Goal: Transaction & Acquisition: Purchase product/service

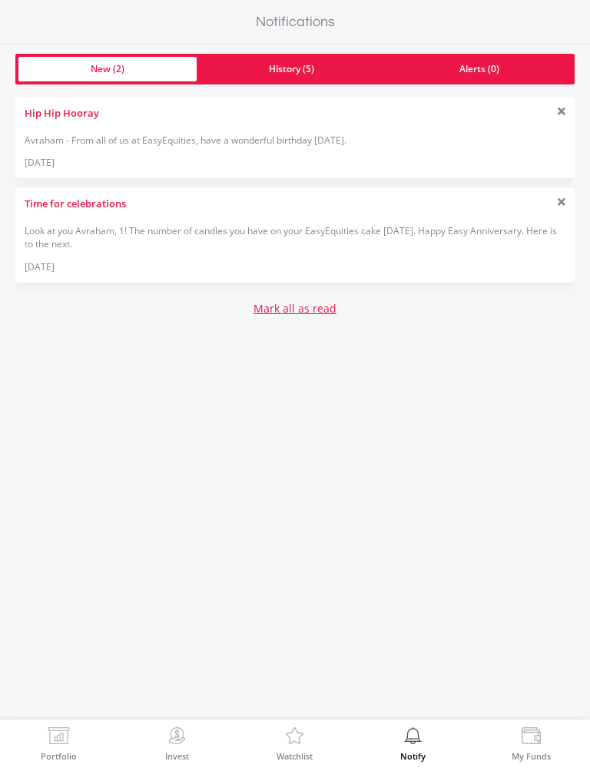
click at [332, 65] on link "History (5)" at bounding box center [292, 69] width 190 height 25
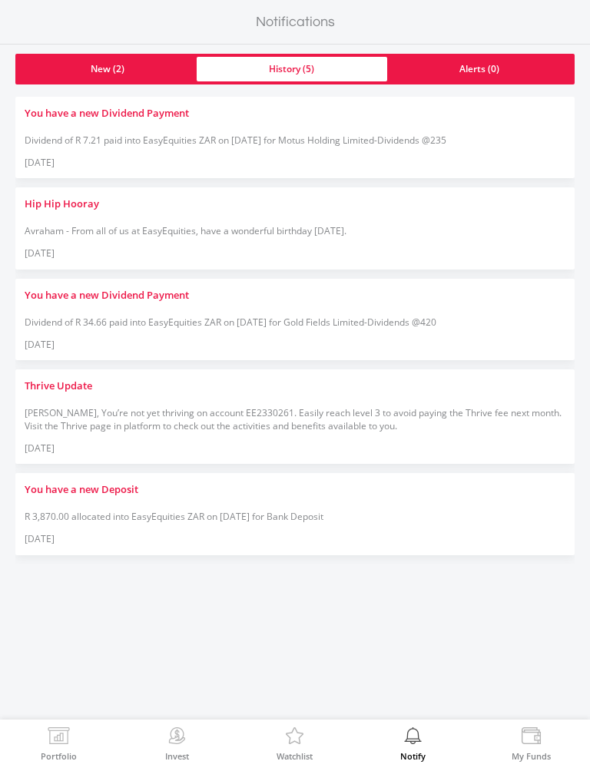
click at [540, 747] on img at bounding box center [531, 737] width 24 height 21
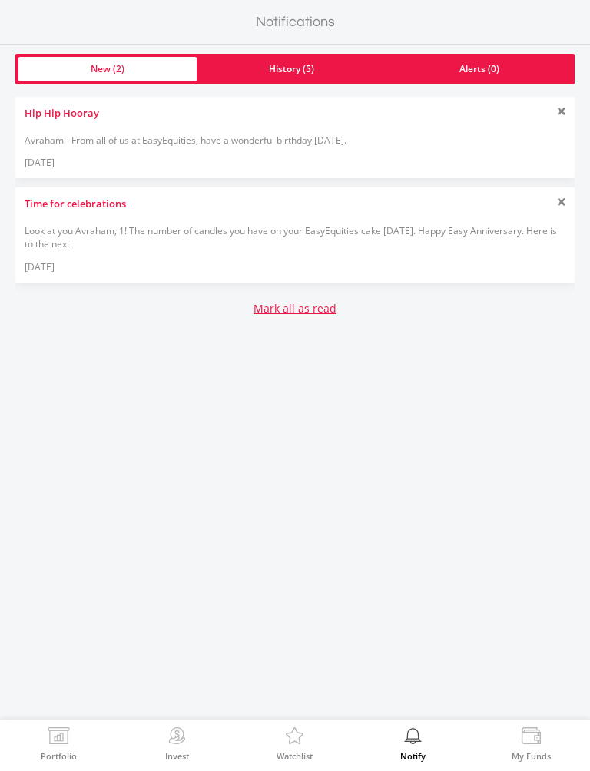
click at [312, 310] on link "Mark all as read" at bounding box center [294, 308] width 83 height 15
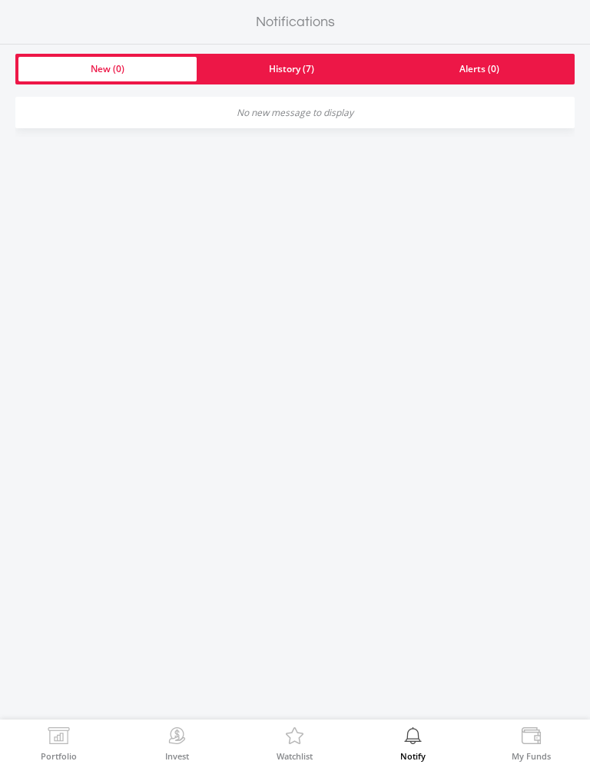
click at [63, 735] on img at bounding box center [59, 737] width 24 height 21
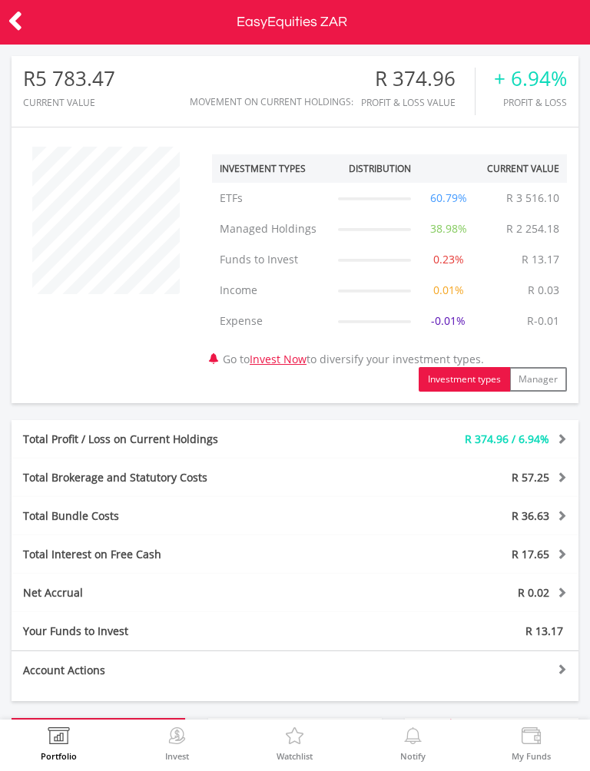
click at [180, 760] on label "Invest" at bounding box center [177, 756] width 24 height 8
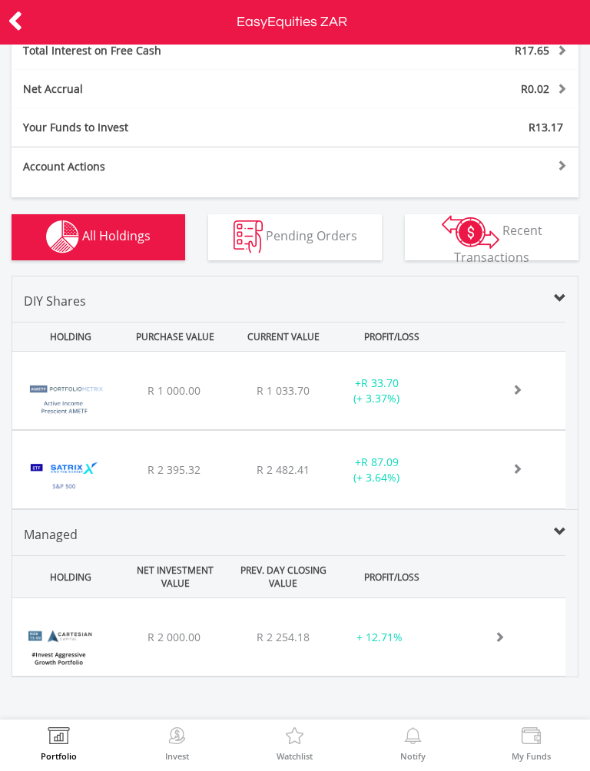
scroll to position [516, 0]
click at [554, 640] on div at bounding box center [507, 637] width 116 height 15
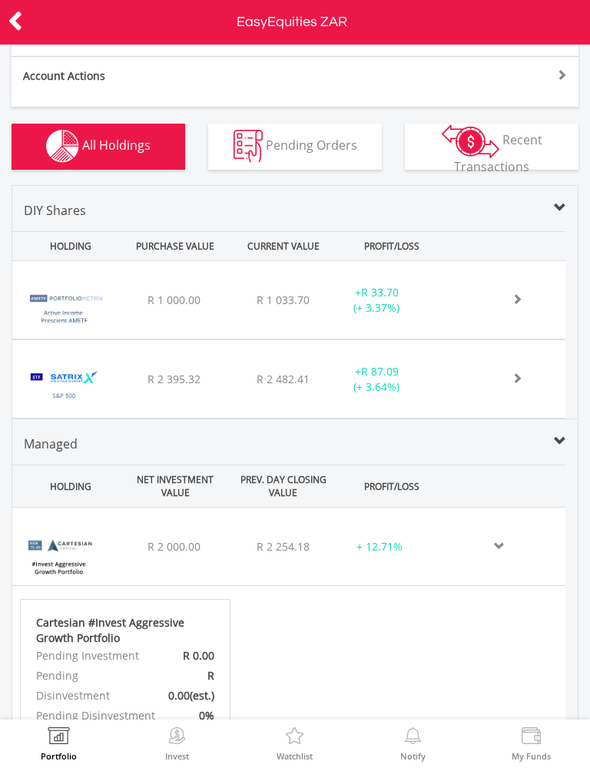
scroll to position [225, 327]
click at [517, 304] on span at bounding box center [499, 298] width 45 height 11
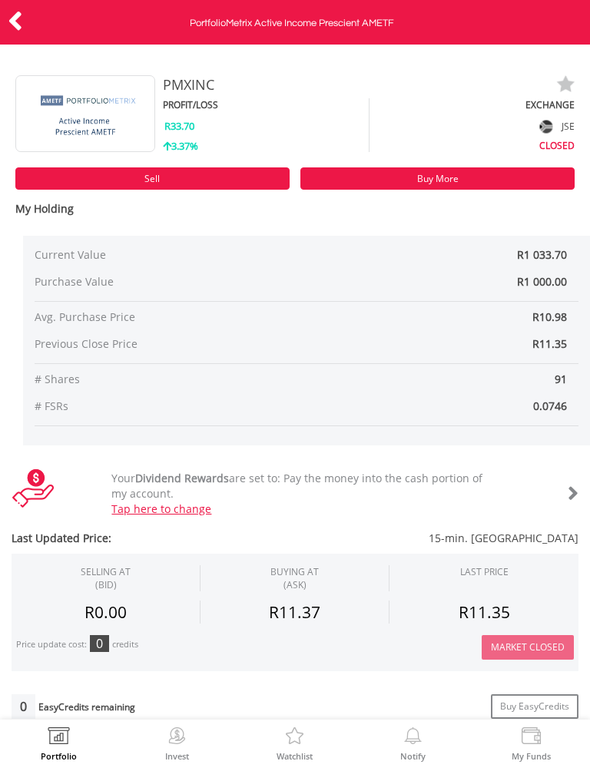
click at [58, 176] on link "Sell" at bounding box center [152, 178] width 274 height 22
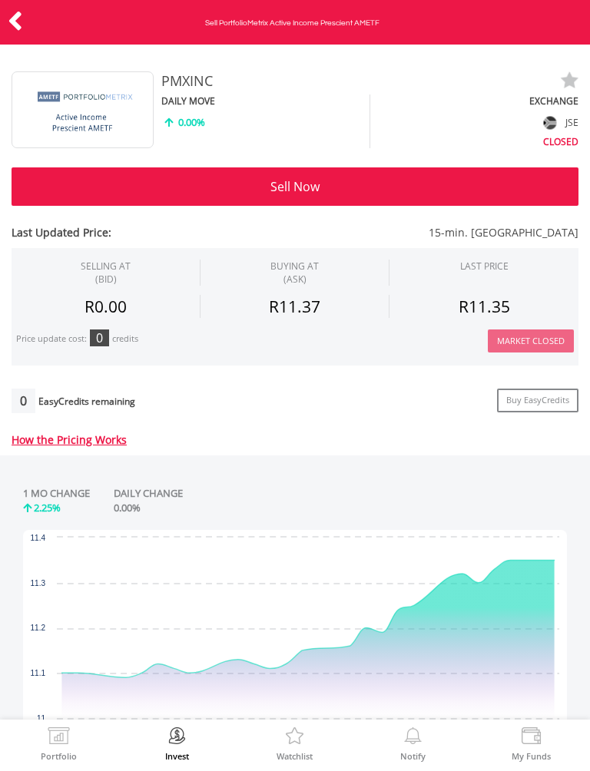
click at [462, 178] on button "Sell Now" at bounding box center [295, 186] width 567 height 38
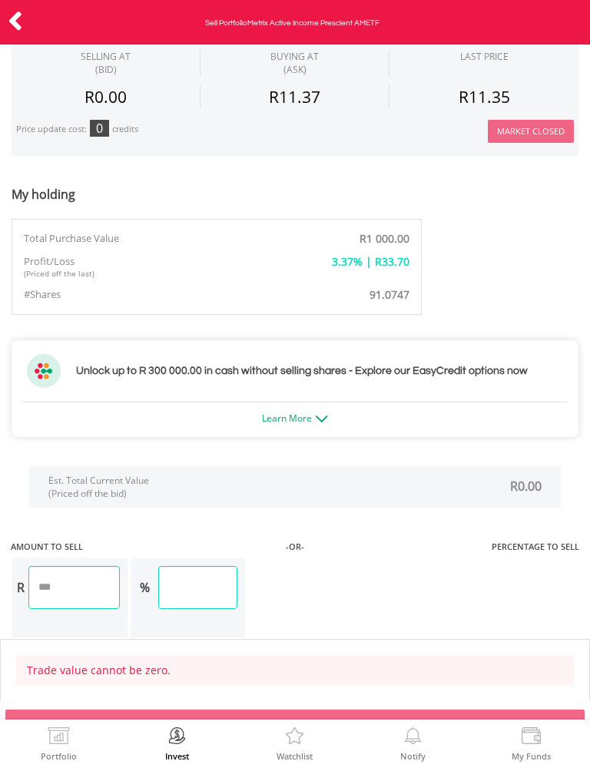
scroll to position [826, 0]
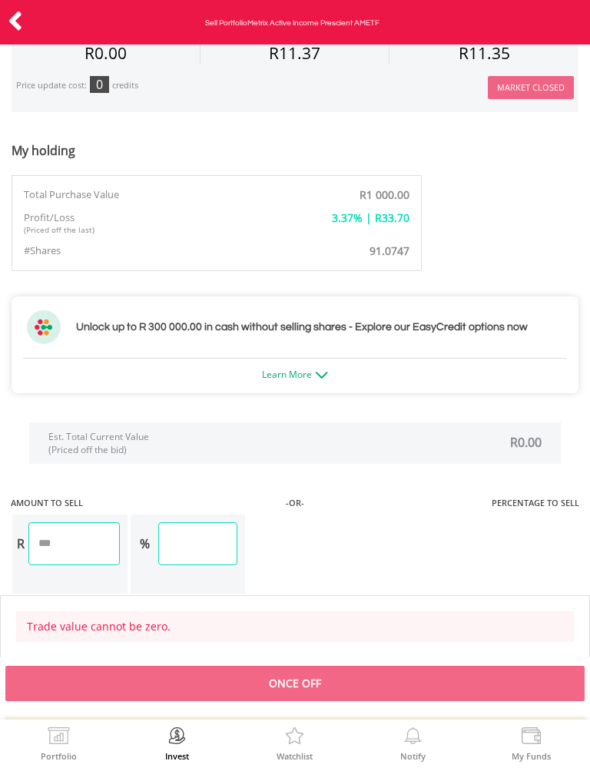
click at [222, 551] on input "***" at bounding box center [197, 543] width 79 height 43
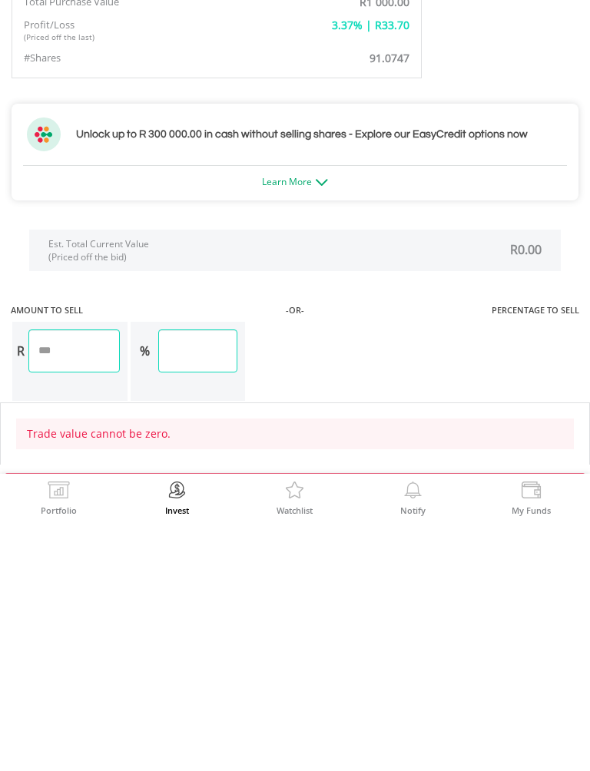
scroll to position [782, 0]
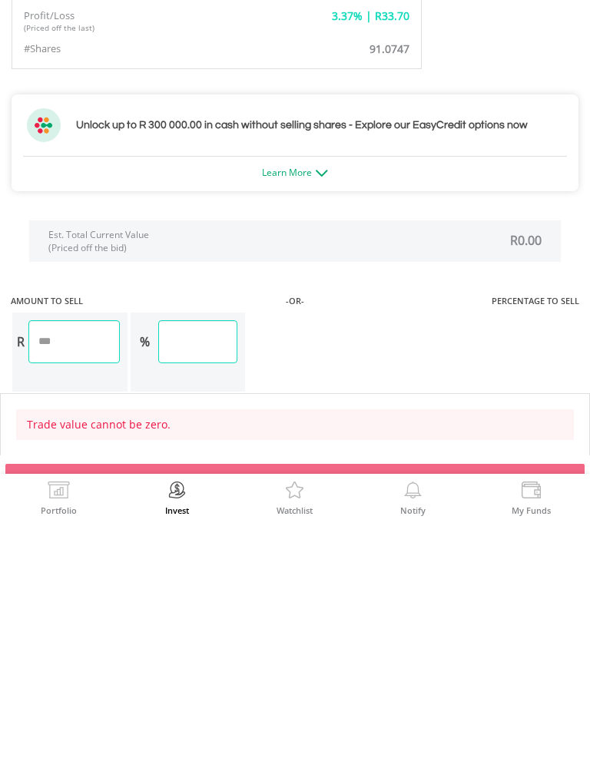
click at [85, 566] on input "number" at bounding box center [73, 587] width 91 height 43
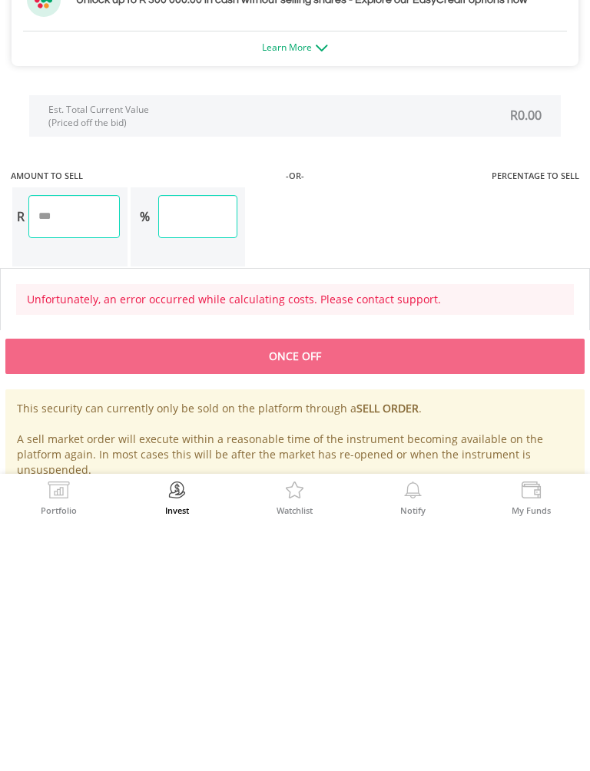
scroll to position [910, 0]
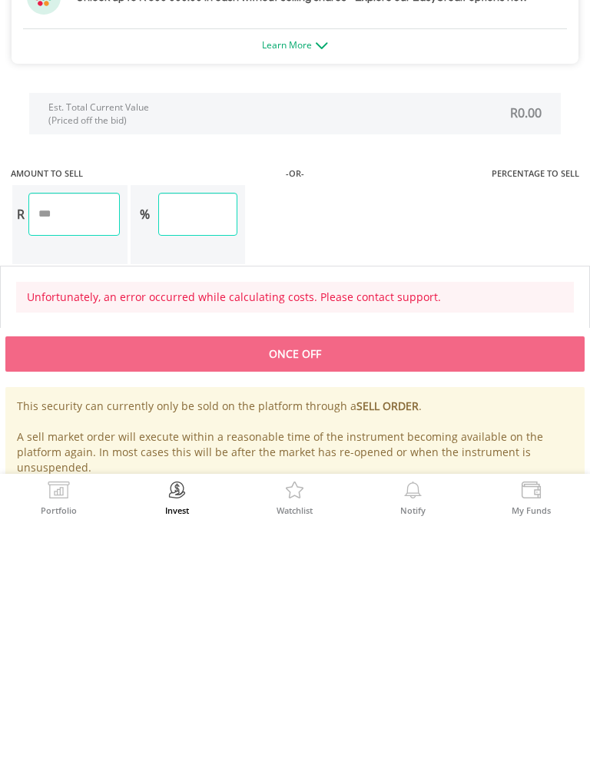
type input "****"
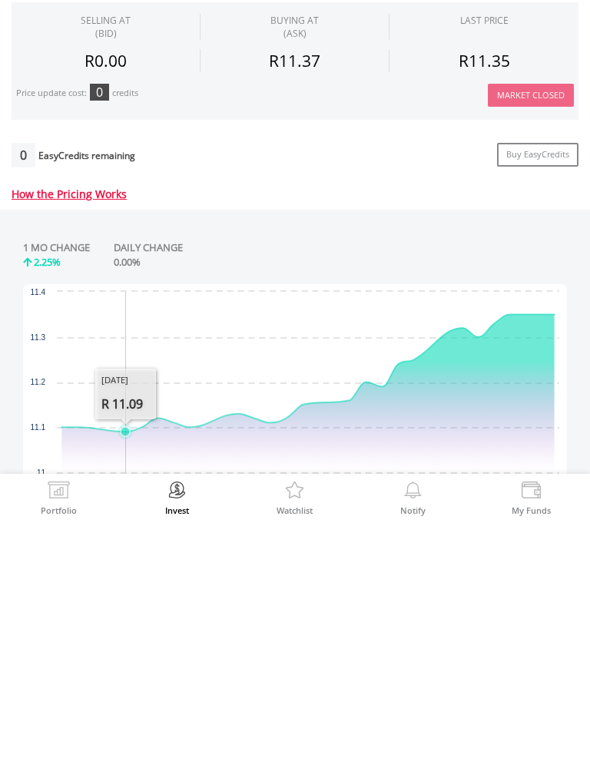
scroll to position [0, 0]
